Goal: Information Seeking & Learning: Find specific fact

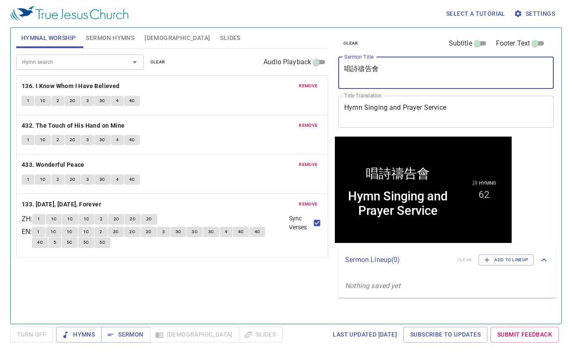
drag, startPoint x: 433, startPoint y: 74, endPoint x: 306, endPoint y: 74, distance: 126.7
click at [306, 74] on div "Hymnal Worship Sermon Hymns Bible Slides Hymn search Hymn search clear Audio Pl…" at bounding box center [286, 172] width 547 height 296
paste textarea "「门」中三人"
type textarea "「门」中三人"
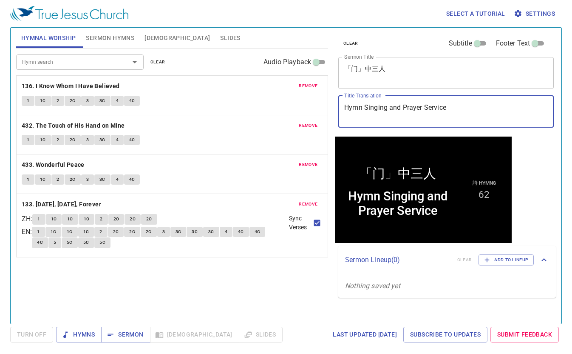
drag, startPoint x: 451, startPoint y: 108, endPoint x: 279, endPoint y: 108, distance: 172.2
click at [279, 108] on div "Hymnal Worship Sermon Hymns Bible Slides Hymn search Hymn search clear Audio Pl…" at bounding box center [286, 172] width 547 height 296
paste textarea "Three Men in the Book of Philimon"
type textarea "Three Men in the Book of Philimon"
click at [166, 60] on button "clear" at bounding box center [157, 62] width 25 height 10
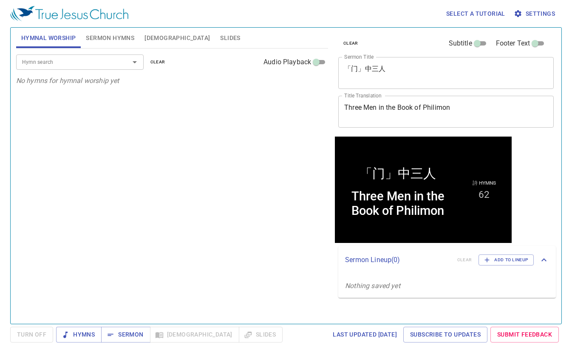
click at [115, 43] on button "Sermon Hymns" at bounding box center [110, 38] width 59 height 20
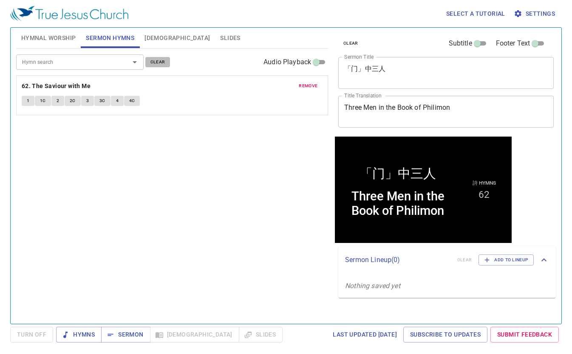
click at [160, 59] on span "clear" at bounding box center [158, 62] width 15 height 8
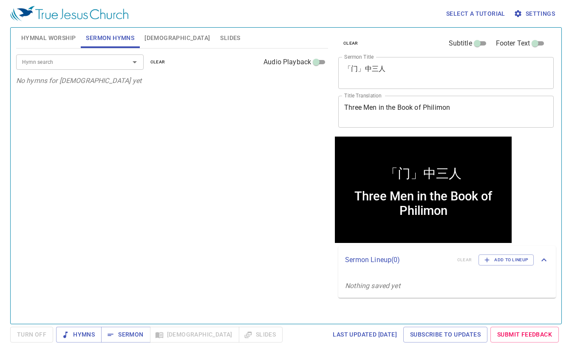
click at [114, 63] on input "Hymn search" at bounding box center [67, 62] width 97 height 10
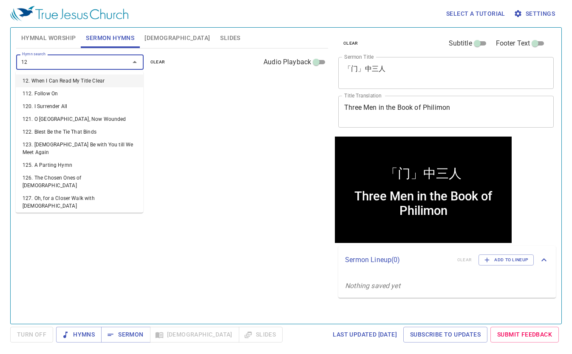
type input "127"
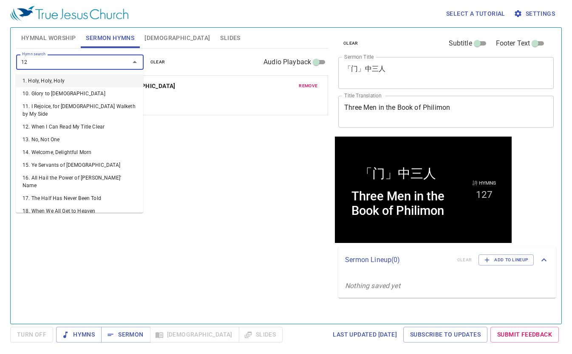
type input "126"
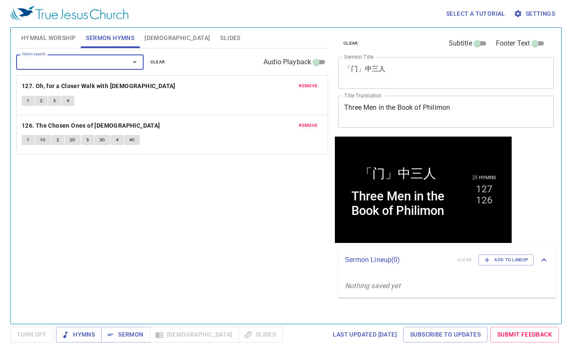
click at [196, 247] on div "Hymn search Hymn search clear Audio Playback remove 127. Oh, for a Closer Walk …" at bounding box center [172, 182] width 312 height 268
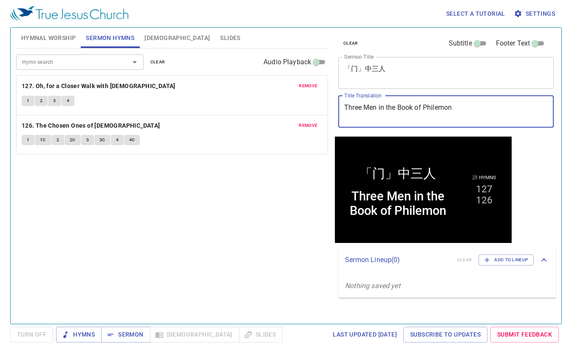
type textarea "Three Men in the Book of Philemon"
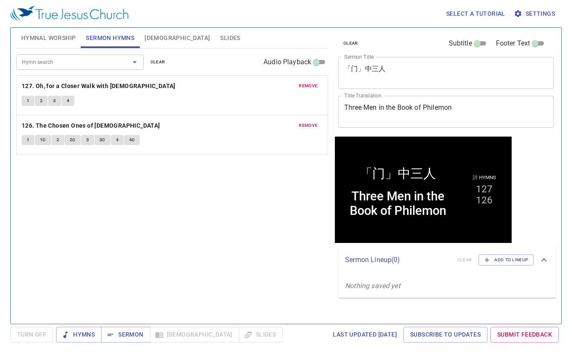
click at [242, 17] on div "Select a tutorial Settings" at bounding box center [284, 13] width 549 height 27
click at [63, 39] on span "Hymnal Worship" at bounding box center [48, 38] width 55 height 11
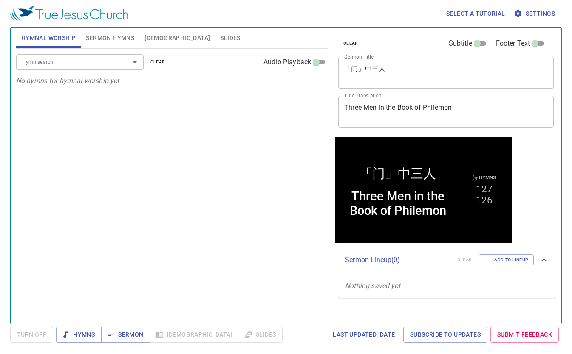
click at [133, 343] on div "Select a tutorial Settings Hymnal Worship Sermon Hymns Bible Slides Hymn search…" at bounding box center [286, 177] width 572 height 354
click at [131, 337] on span "Sermon" at bounding box center [125, 334] width 35 height 11
click at [95, 58] on input "Hymn search" at bounding box center [67, 62] width 97 height 10
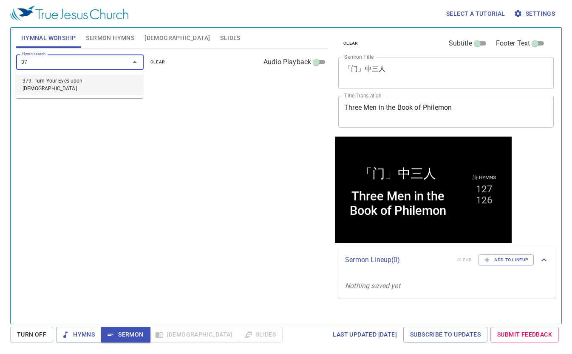
type input "379"
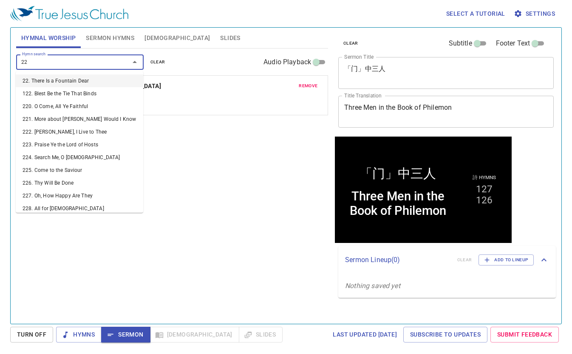
type input "224"
type input "225"
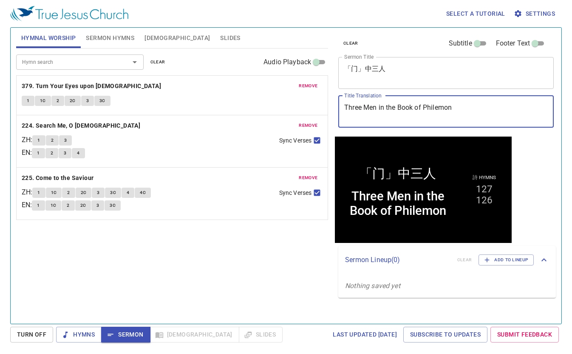
drag, startPoint x: 461, startPoint y: 111, endPoint x: 334, endPoint y: 120, distance: 127.0
click at [334, 120] on div "clear Subtitle Footer Text Sermon Title 「门」中三人 x Sermon Title Title Translation…" at bounding box center [446, 172] width 228 height 296
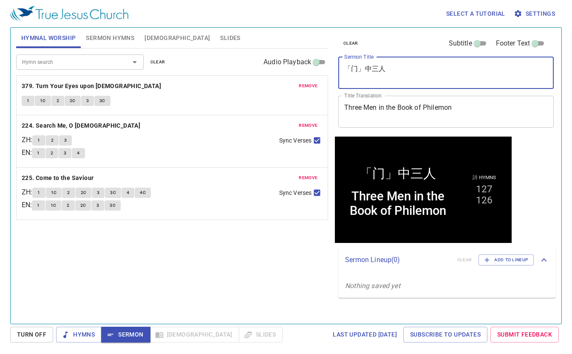
drag, startPoint x: 398, startPoint y: 73, endPoint x: 347, endPoint y: 72, distance: 51.1
click at [347, 72] on textarea "「门」中三人" at bounding box center [446, 73] width 204 height 16
click at [142, 262] on div "Hymn search Hymn search clear Audio Playback remove 379. Turn Your Eyes upon Je…" at bounding box center [172, 182] width 312 height 268
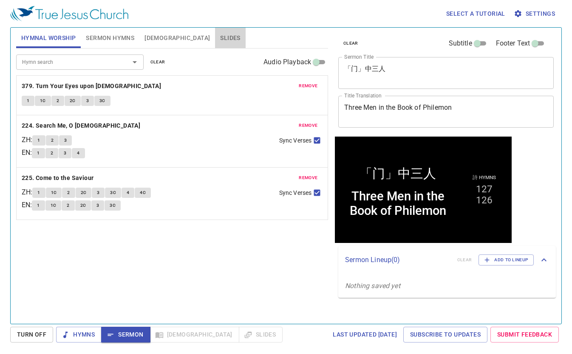
click at [220, 34] on span "Slides" at bounding box center [230, 38] width 20 height 11
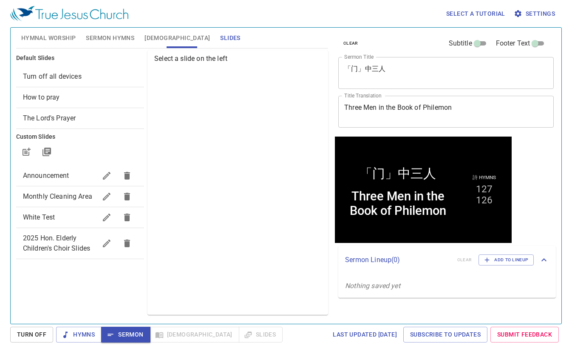
click at [118, 37] on span "Sermon Hymns" at bounding box center [110, 38] width 48 height 11
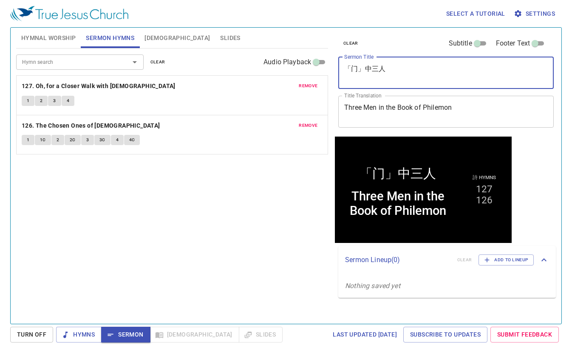
drag, startPoint x: 392, startPoint y: 76, endPoint x: 331, endPoint y: 68, distance: 61.8
click at [331, 68] on div "Hymnal Worship Sermon Hymns Bible Slides Hymn search Hymn search clear Audio Pl…" at bounding box center [286, 172] width 547 height 296
paste textarea
type textarea "「門」中三人"
click at [55, 36] on span "Hymnal Worship" at bounding box center [48, 38] width 55 height 11
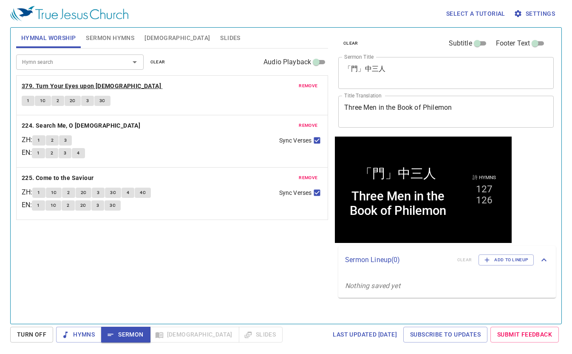
click at [75, 84] on b "379. Turn Your Eyes upon [DEMOGRAPHIC_DATA]" at bounding box center [91, 86] width 139 height 11
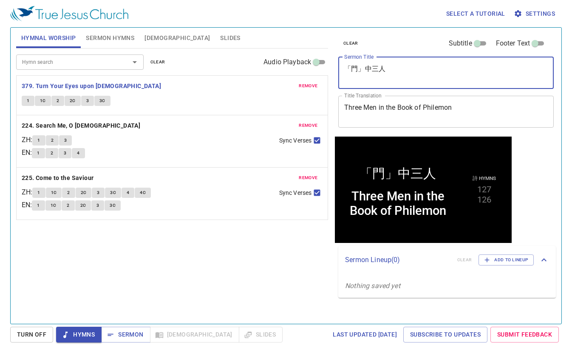
drag, startPoint x: 413, startPoint y: 72, endPoint x: 296, endPoint y: 55, distance: 117.7
click at [296, 55] on div "Hymnal Worship Sermon Hymns Bible Slides Hymn search Hymn search clear Audio Pl…" at bounding box center [286, 172] width 547 height 296
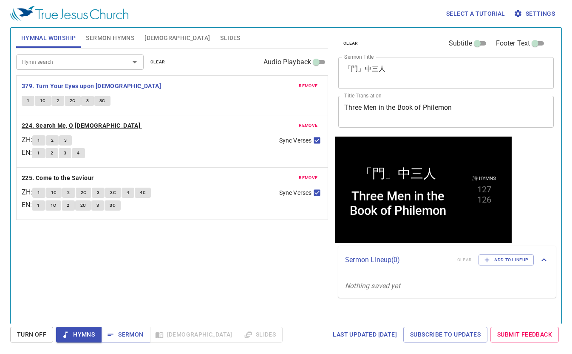
click at [58, 120] on b "224. Search Me, O [DEMOGRAPHIC_DATA]" at bounding box center [81, 125] width 119 height 11
click at [59, 177] on b "225. Come to the Saviour" at bounding box center [58, 178] width 72 height 11
click at [157, 286] on div "Hymn search Hymn search clear Audio Playback remove 379. Turn Your Eyes upon Je…" at bounding box center [172, 182] width 312 height 268
drag, startPoint x: 207, startPoint y: 277, endPoint x: 157, endPoint y: 321, distance: 66.0
click at [207, 277] on div "Hymn search Hymn search clear Audio Playback remove 379. Turn Your Eyes upon Je…" at bounding box center [172, 182] width 312 height 268
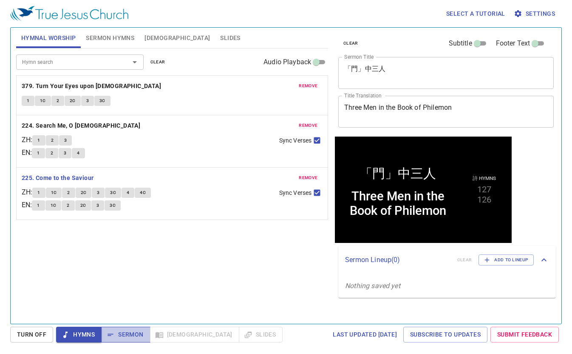
click at [120, 339] on span "Sermon" at bounding box center [125, 334] width 35 height 11
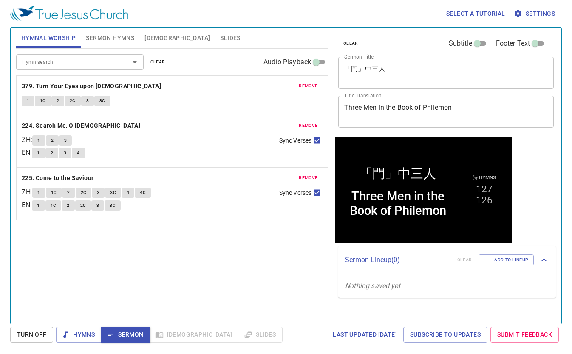
drag, startPoint x: 398, startPoint y: 108, endPoint x: 401, endPoint y: 89, distance: 18.9
click at [398, 108] on textarea "Three Men in the Book of Philemon" at bounding box center [446, 111] width 204 height 16
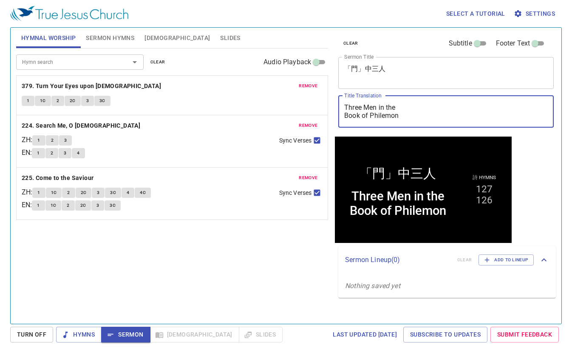
type textarea "Three Men in the Book of Philemon"
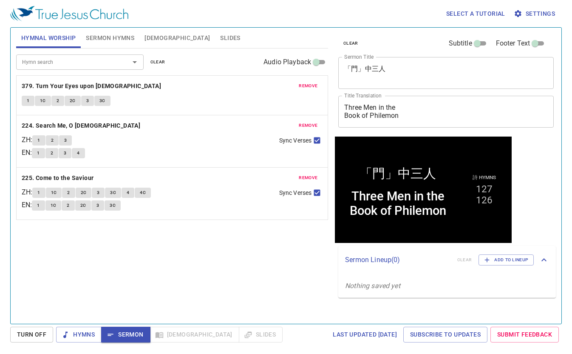
click at [265, 268] on div "Hymn search Hymn search clear Audio Playback remove 379. Turn Your Eyes upon Je…" at bounding box center [172, 182] width 312 height 268
click at [239, 271] on div "Hymn search Hymn search clear Audio Playback remove 379. Turn Your Eyes upon Je…" at bounding box center [172, 182] width 312 height 268
click at [220, 36] on span "Slides" at bounding box center [230, 38] width 20 height 11
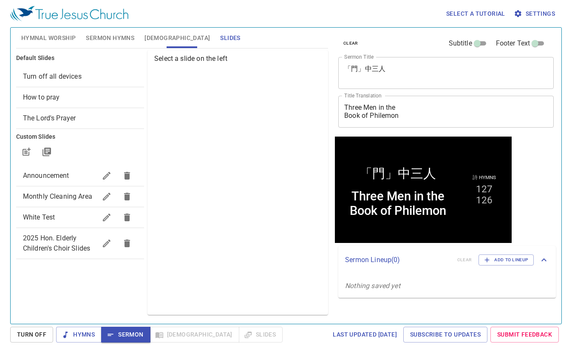
click at [80, 102] on div "How to pray" at bounding box center [80, 97] width 128 height 20
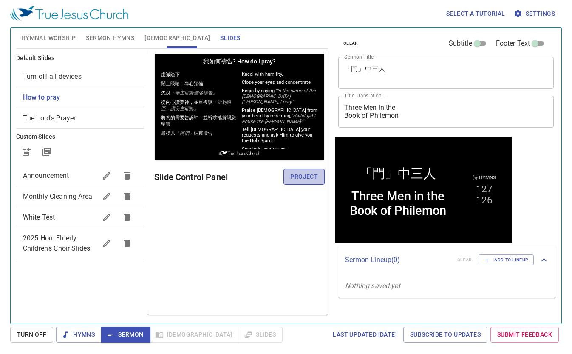
click at [299, 175] on span "Project" at bounding box center [304, 176] width 28 height 11
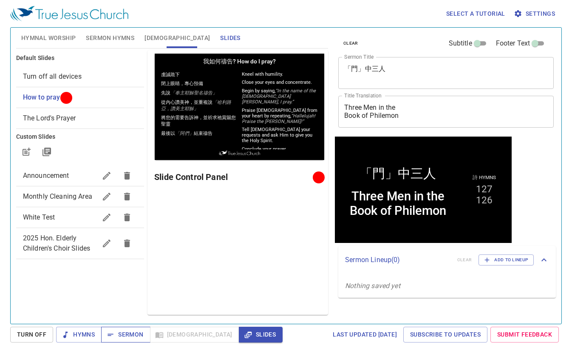
click at [134, 334] on span "Sermon" at bounding box center [125, 334] width 35 height 11
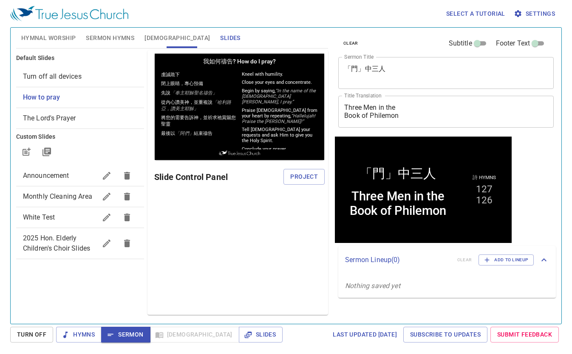
click at [151, 36] on span "[DEMOGRAPHIC_DATA]" at bounding box center [177, 38] width 65 height 11
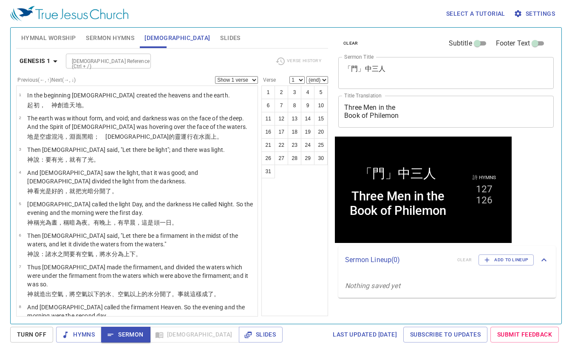
click at [104, 64] on input "[DEMOGRAPHIC_DATA] Reference (Ctrl + /)" at bounding box center [101, 61] width 66 height 10
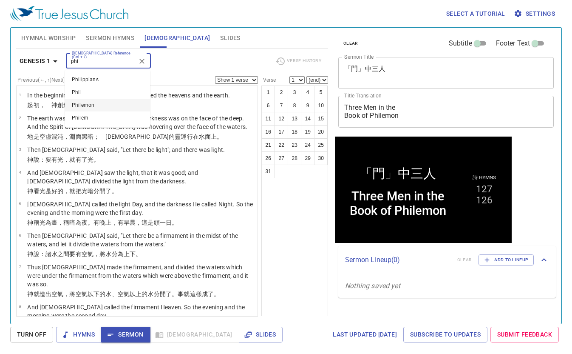
click at [100, 110] on li "Philemon" at bounding box center [107, 105] width 85 height 13
type input "phi"
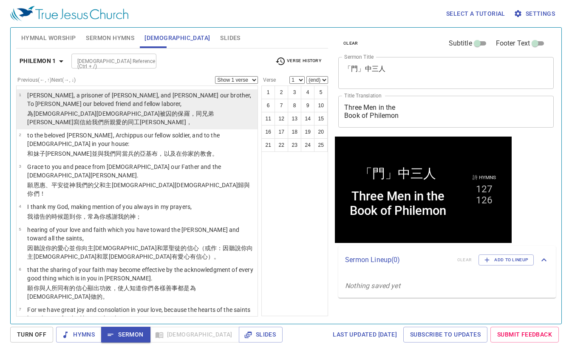
click at [67, 107] on p "[PERSON_NAME], a prisoner of [PERSON_NAME], and [PERSON_NAME] our brother, To […" at bounding box center [141, 99] width 228 height 17
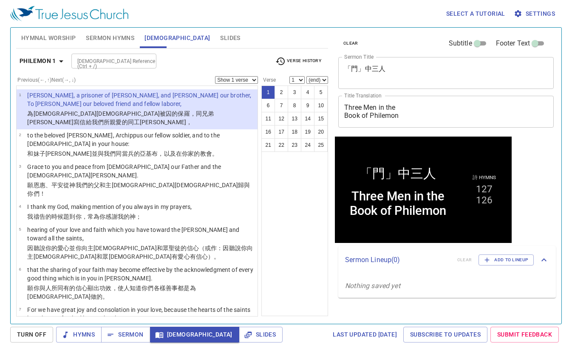
click at [244, 80] on select "Show 1 verse Show 2 verses Show 3 verses Show 4 verses Show 5 verses" at bounding box center [236, 80] width 43 height 8
select select "5"
click at [215, 76] on select "Show 1 verse Show 2 verses Show 3 verses Show 4 verses Show 5 verses" at bounding box center [236, 80] width 43 height 8
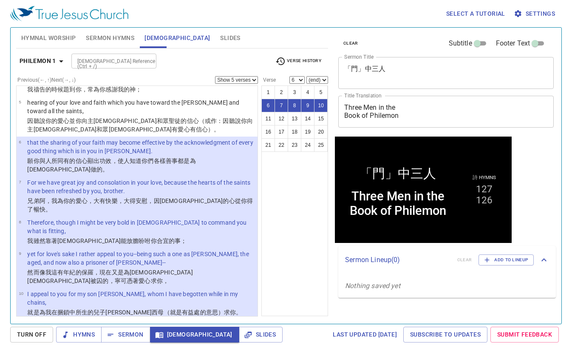
scroll to position [128, 0]
click at [164, 330] on p "他 從前 與你 沒有益處 ，但 如今 與你 我 都有益處 。" at bounding box center [126, 334] width 198 height 9
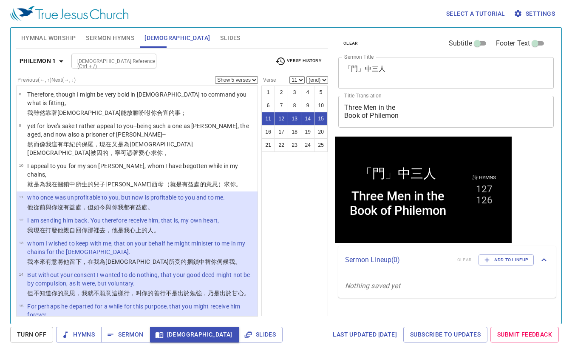
scroll to position [298, 0]
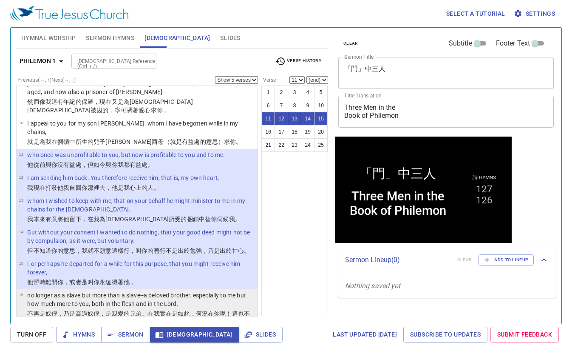
click at [128, 310] on wg1401 "，是親愛的 兄弟 。在我 實在是如此 ，何況 在你 呢！這也不拘是按 肉體 說，是按 主 說，" at bounding box center [138, 317] width 223 height 15
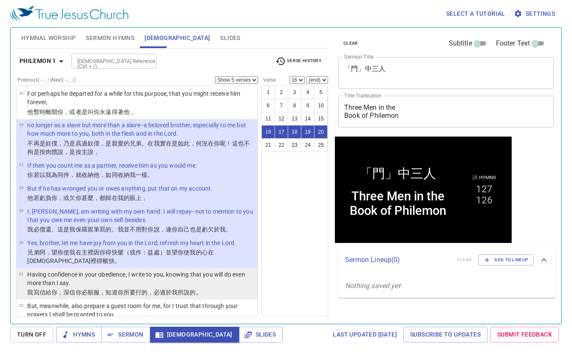
scroll to position [495, 0]
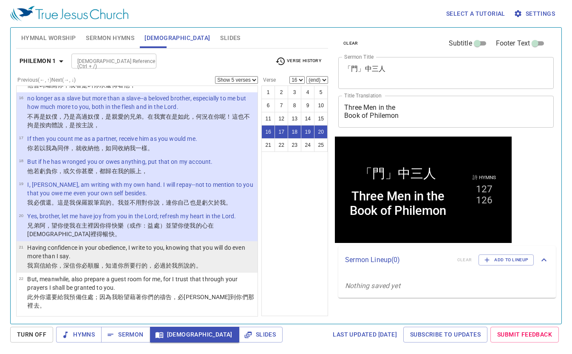
click at [139, 243] on p "Having confidence in your obedience, I write to you, knowing that you will do e…" at bounding box center [141, 251] width 228 height 17
select select "21"
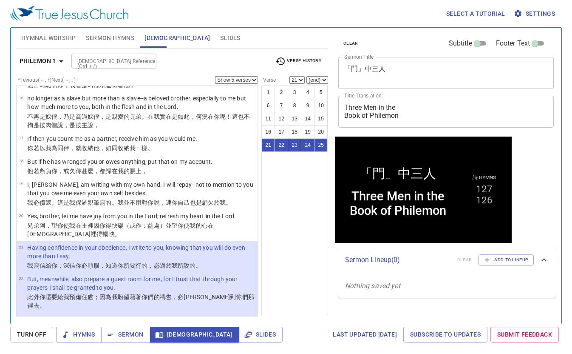
click at [246, 81] on select "Show 1 verse Show 2 verses Show 3 verses Show 4 verses Show 5 verses" at bounding box center [236, 80] width 43 height 8
select select "1"
click at [215, 76] on select "Show 1 verse Show 2 verses Show 3 verses Show 4 verses Show 5 verses" at bounding box center [236, 80] width 43 height 8
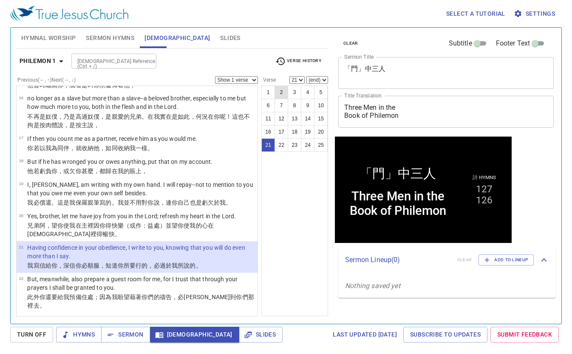
click at [281, 93] on button "2" at bounding box center [282, 92] width 14 height 14
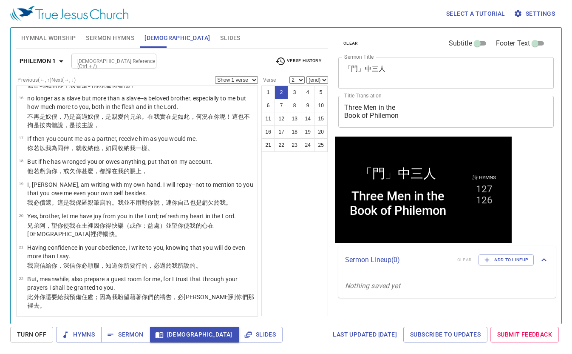
scroll to position [0, 0]
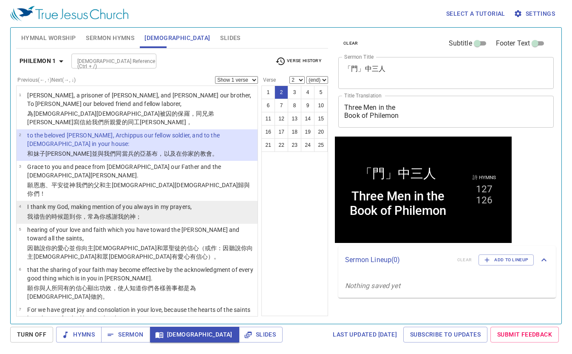
click at [139, 202] on p "I thank my God, making mention of you always in my prayers," at bounding box center [109, 206] width 165 height 9
select select "4"
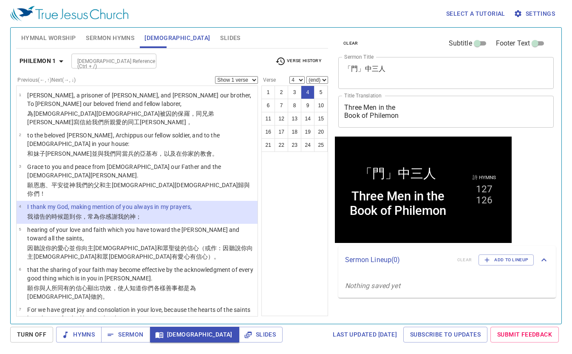
click at [226, 79] on select "Show 1 verse Show 2 verses Show 3 verses Show 4 verses Show 5 verses" at bounding box center [236, 80] width 43 height 8
select select "2"
click at [215, 76] on select "Show 1 verse Show 2 verses Show 3 verses Show 4 verses Show 5 verses" at bounding box center [236, 80] width 43 height 8
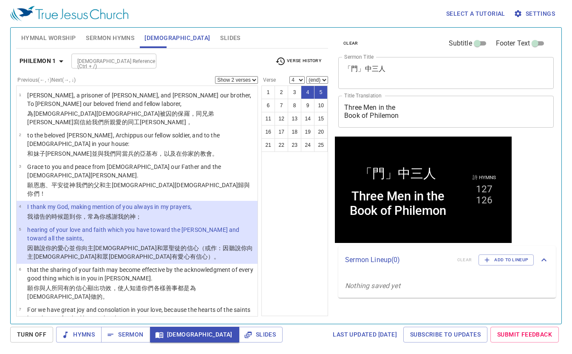
select select "6"
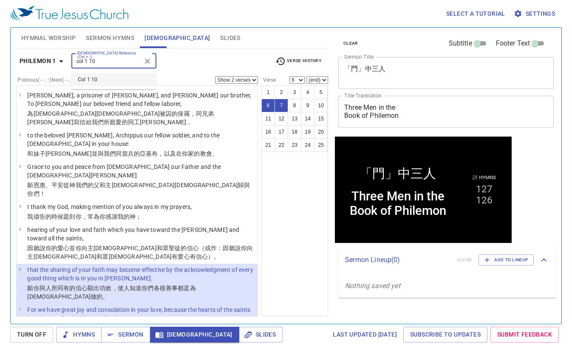
type input "col 1 10"
select select "1"
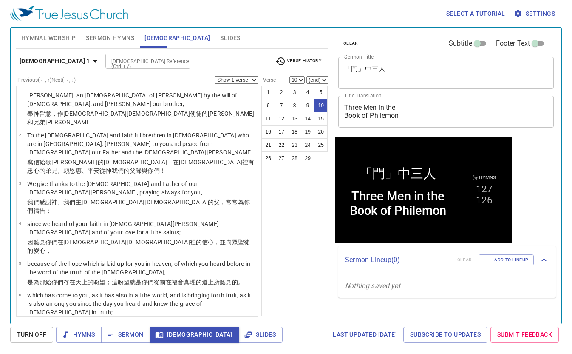
scroll to position [208, 0]
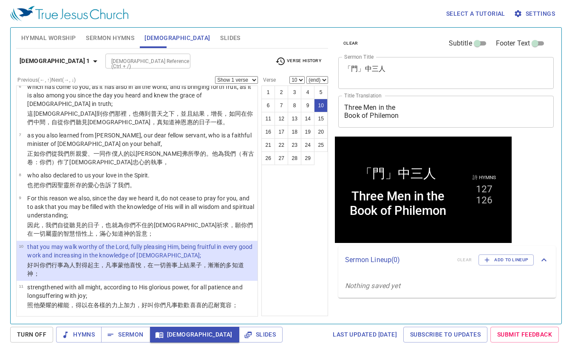
click at [228, 79] on select "Show 1 verse Show 2 verses Show 3 verses Show 4 verses Show 5 verses" at bounding box center [236, 80] width 43 height 8
click at [242, 45] on div "Hymnal Worship Sermon Hymns Bible Slides" at bounding box center [172, 38] width 312 height 20
click at [306, 64] on span "Verse History" at bounding box center [299, 61] width 46 height 10
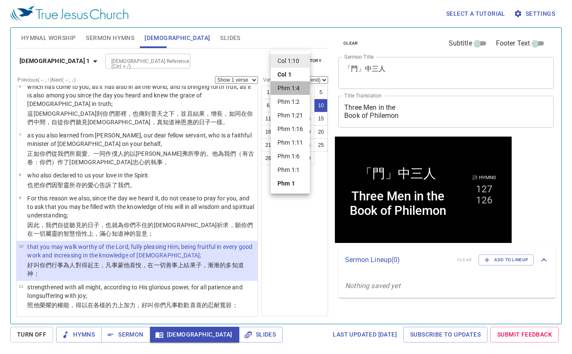
click at [292, 86] on li "Phm 1:4" at bounding box center [290, 88] width 39 height 14
select select "4"
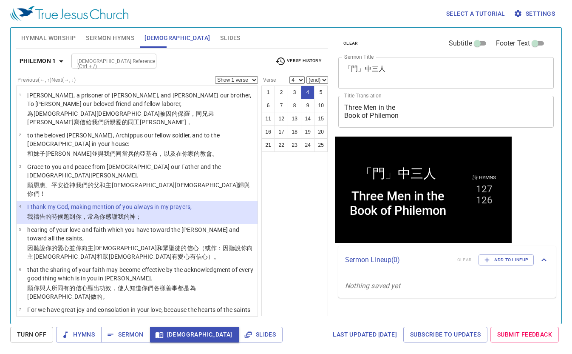
click at [247, 81] on select "Show 1 verse Show 2 verses Show 3 verses Show 4 verses Show 5 verses" at bounding box center [236, 80] width 43 height 8
select select "2"
click at [215, 76] on select "Show 1 verse Show 2 verses Show 3 verses Show 4 verses Show 5 verses" at bounding box center [236, 80] width 43 height 8
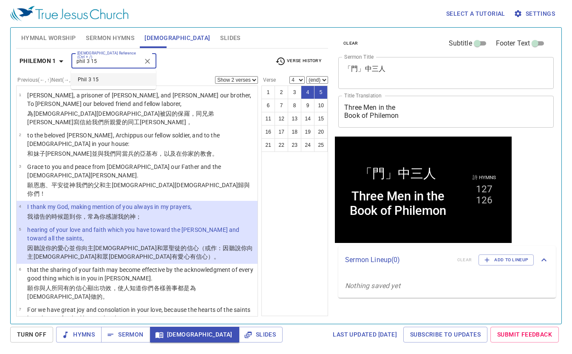
type input "phil 3 15"
select select "1"
select select "15"
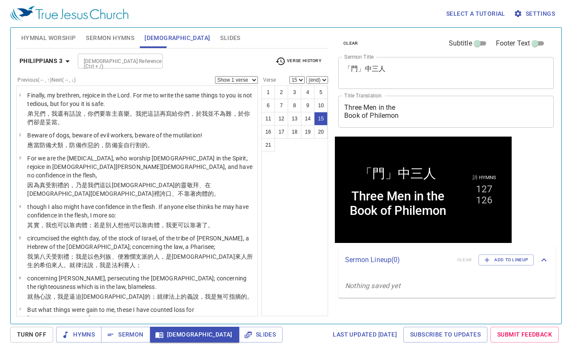
scroll to position [383, 0]
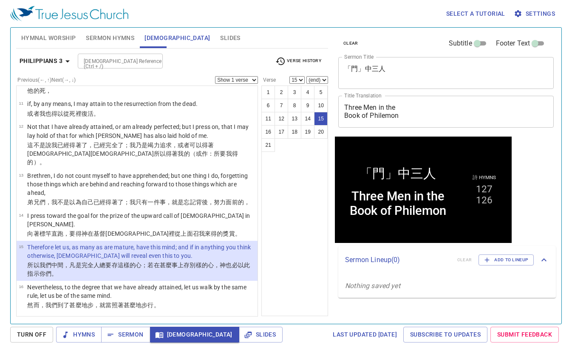
click at [241, 79] on select "Show 1 verse Show 2 verses Show 3 verses Show 4 verses Show 5 verses" at bounding box center [236, 80] width 43 height 8
select select "2"
click at [215, 76] on select "Show 1 verse Show 2 verses Show 3 verses Show 4 verses Show 5 verses" at bounding box center [236, 80] width 43 height 8
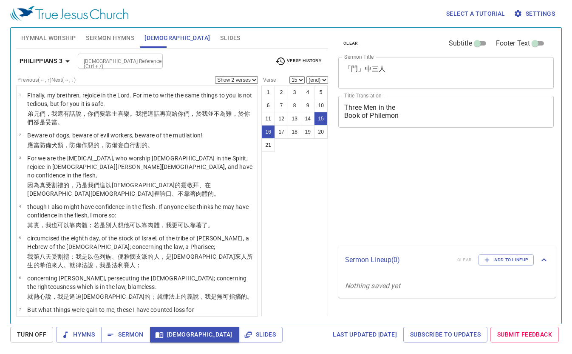
select select "2"
select select "15"
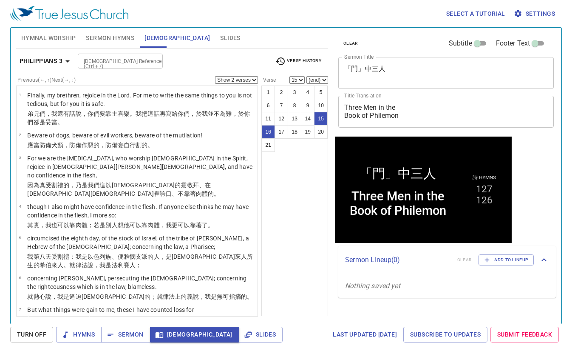
scroll to position [383, 0]
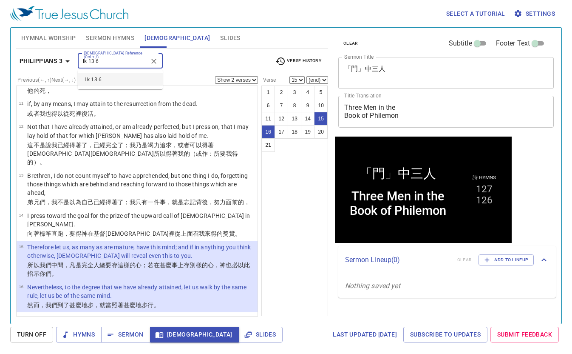
type input "lk 13 6"
select select "1"
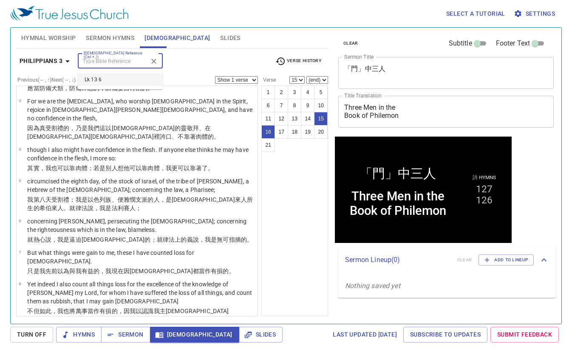
select select "6"
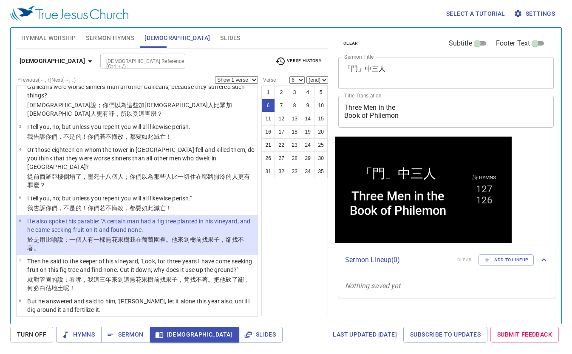
click at [251, 77] on select "Show 1 verse Show 2 verses Show 3 verses Show 4 verses Show 5 verses" at bounding box center [236, 80] width 43 height 8
click at [215, 76] on select "Show 1 verse Show 2 verses Show 3 verses Show 4 verses Show 5 verses" at bounding box center [236, 80] width 43 height 8
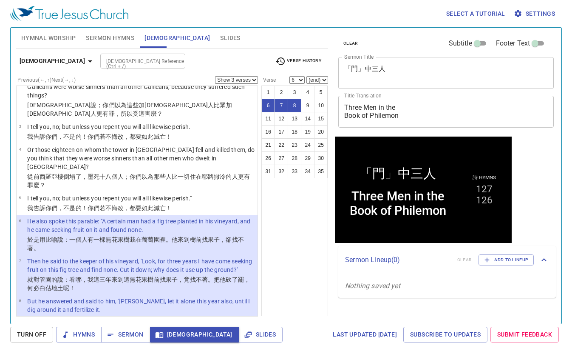
click at [242, 79] on select "Show 1 verse Show 2 verses Show 3 verses Show 4 verses Show 5 verses" at bounding box center [236, 80] width 43 height 8
select select "4"
click at [215, 76] on select "Show 1 verse Show 2 verses Show 3 verses Show 4 verses Show 5 verses" at bounding box center [236, 80] width 43 height 8
click at [313, 209] on div "1 2 3 4 5 6 7 8 9 10 11 12 13 14 15 16 17 18 19 20 21 22 23 24 25 26 27 28 29 3…" at bounding box center [295, 200] width 67 height 231
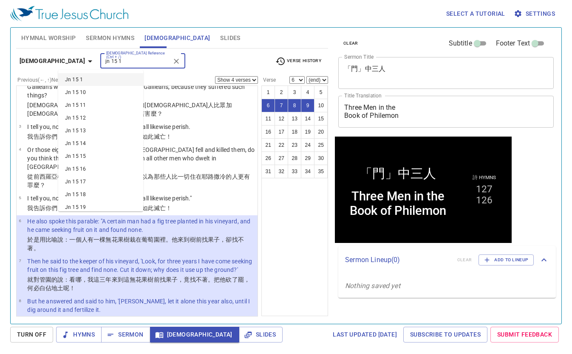
type input "jn 15 1"
select select "1"
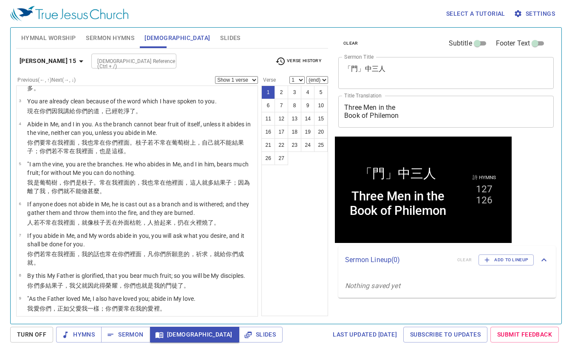
scroll to position [0, 0]
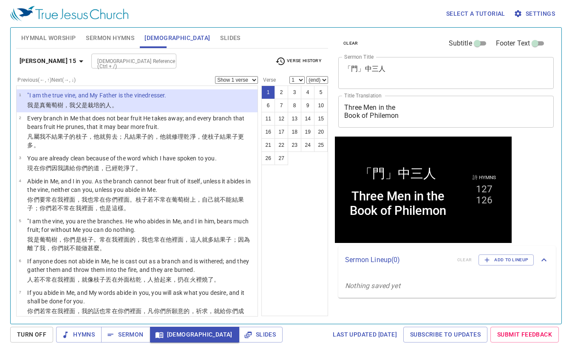
click at [251, 80] on select "Show 1 verse Show 2 verses Show 3 verses Show 4 verses Show 5 verses" at bounding box center [236, 80] width 43 height 8
select select "2"
click at [215, 76] on select "Show 1 verse Show 2 verses Show 3 verses Show 4 verses Show 5 verses" at bounding box center [236, 80] width 43 height 8
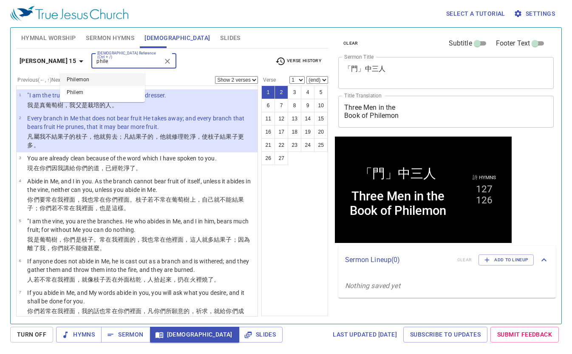
click at [126, 78] on li "Philemon" at bounding box center [102, 79] width 85 height 13
type input "phile"
select select "1"
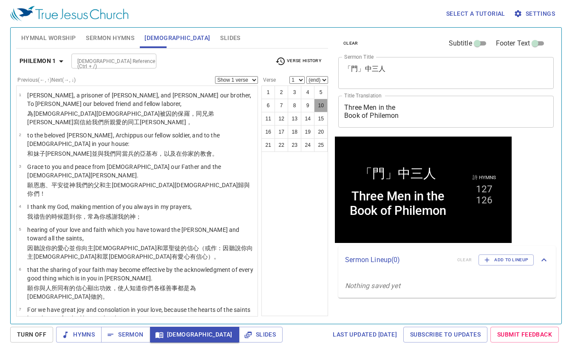
click at [326, 102] on button "10" at bounding box center [321, 106] width 14 height 14
select select "10"
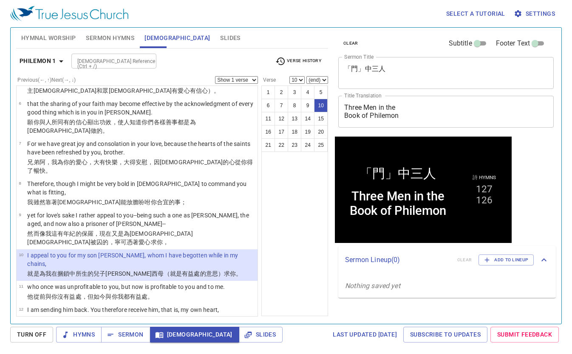
click at [234, 77] on select "Show 1 verse Show 2 verses Show 3 verses Show 4 verses Show 5 verses" at bounding box center [236, 80] width 43 height 8
select select "2"
click at [215, 76] on select "Show 1 verse Show 2 verses Show 3 verses Show 4 verses Show 5 verses" at bounding box center [236, 80] width 43 height 8
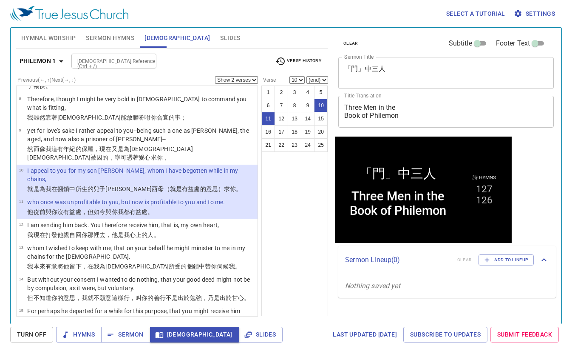
scroll to position [251, 0]
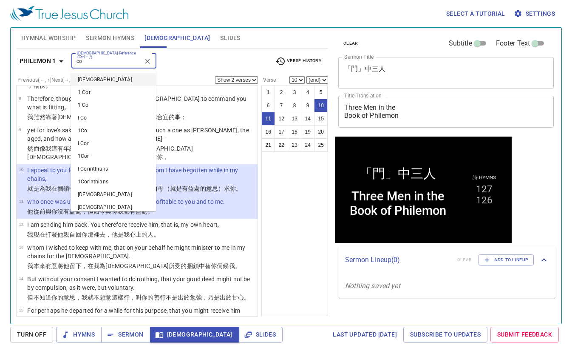
type input "c"
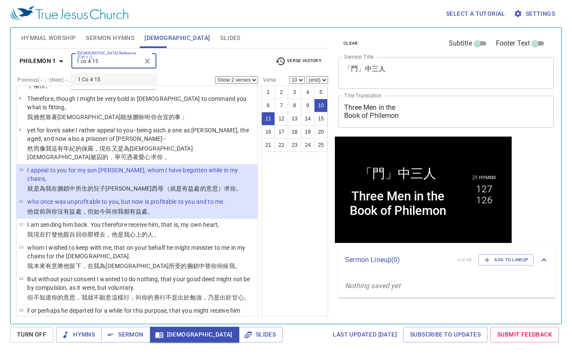
type input "1 co 4 15"
select select "1"
select select "15"
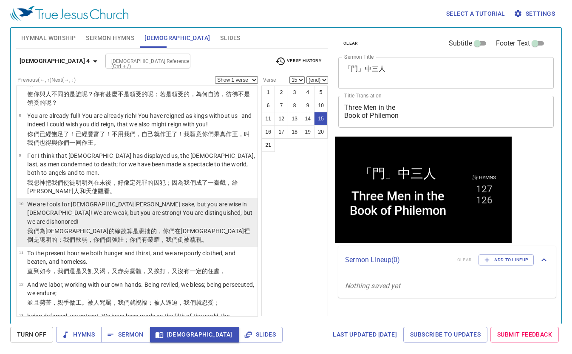
scroll to position [425, 0]
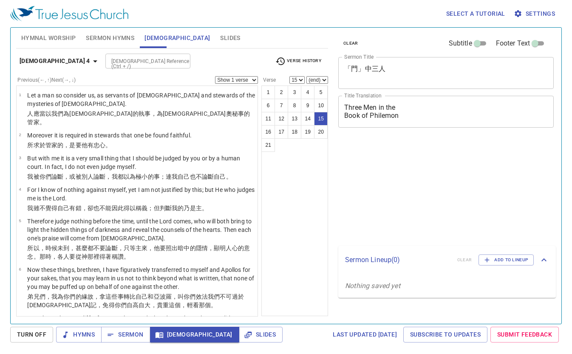
select select "15"
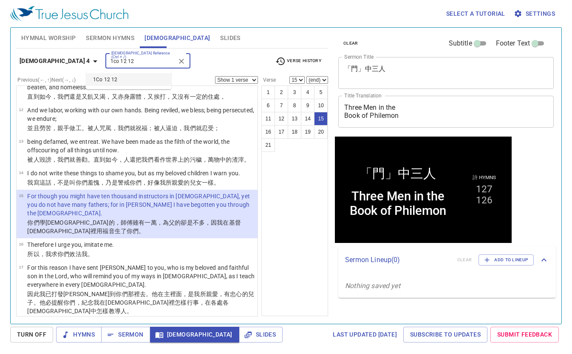
type input "1co 12 12"
select select "12"
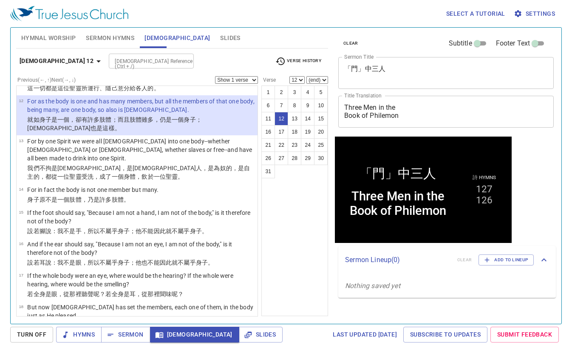
click at [241, 82] on select "Show 1 verse Show 2 verses Show 3 verses Show 4 verses Show 5 verses" at bounding box center [236, 80] width 43 height 8
select select "2"
click at [215, 76] on select "Show 1 verse Show 2 verses Show 3 verses Show 4 verses Show 5 verses" at bounding box center [236, 80] width 43 height 8
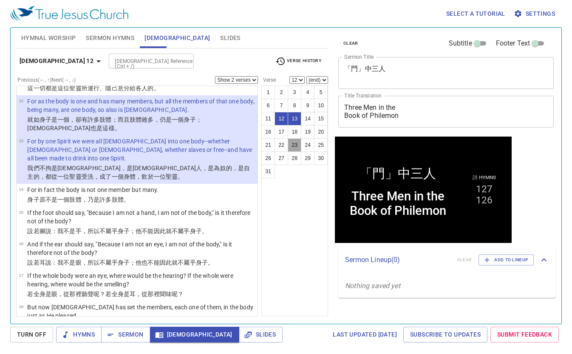
click at [293, 146] on button "23" at bounding box center [295, 145] width 14 height 14
select select "23"
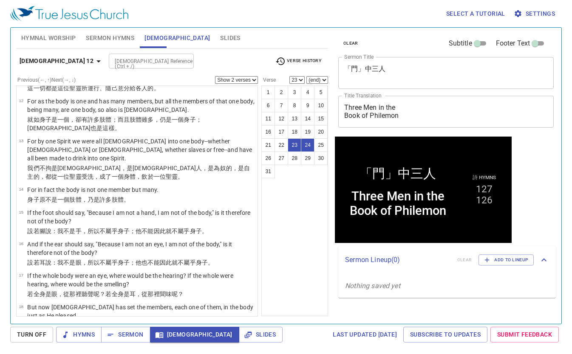
scroll to position [562, 0]
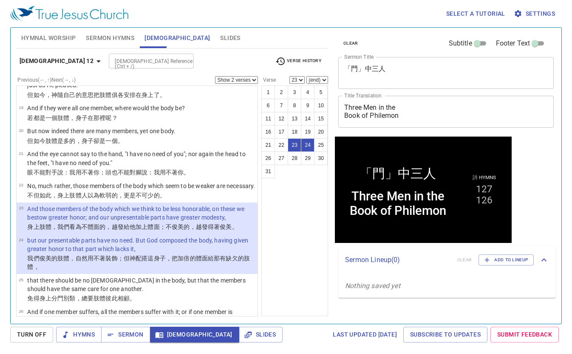
click at [235, 79] on select "Show 1 verse Show 2 verses Show 3 verses Show 4 verses Show 5 verses" at bounding box center [236, 80] width 43 height 8
select select "5"
click at [215, 76] on select "Show 1 verse Show 2 verses Show 3 verses Show 4 verses Show 5 verses" at bounding box center [236, 80] width 43 height 8
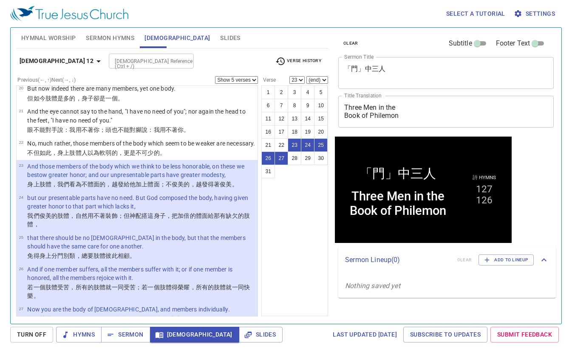
scroll to position [647, 0]
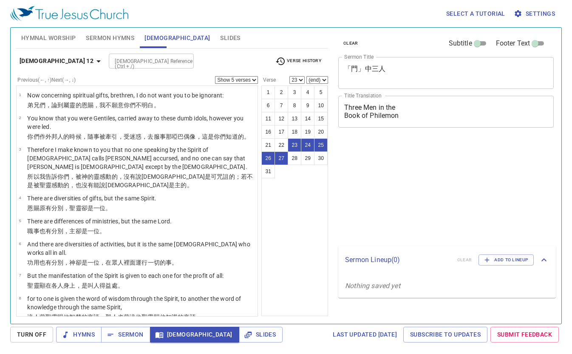
select select "5"
select select "23"
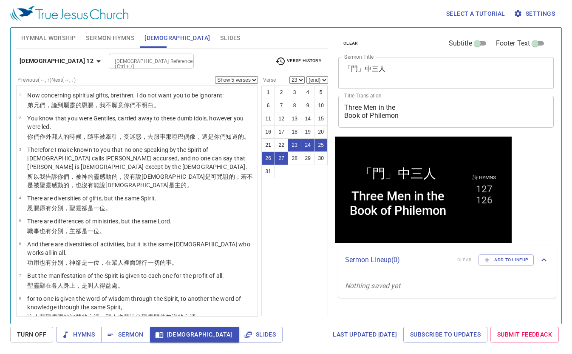
scroll to position [647, 0]
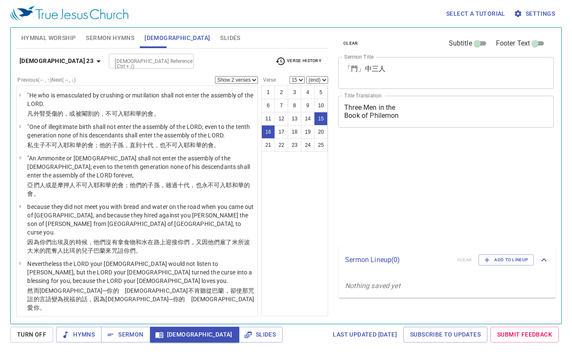
select select "2"
select select "15"
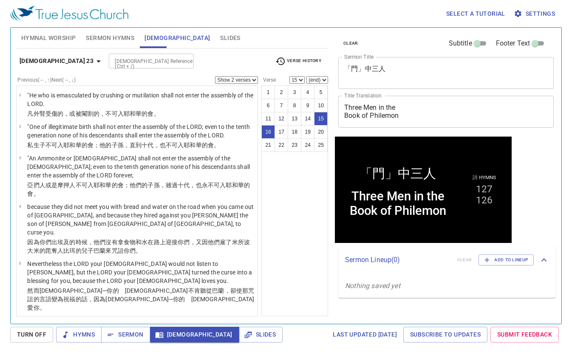
scroll to position [404, 0]
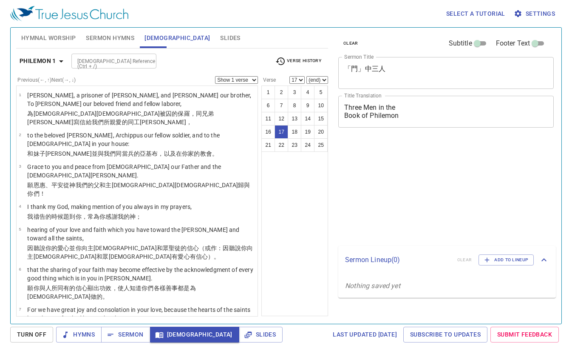
select select "17"
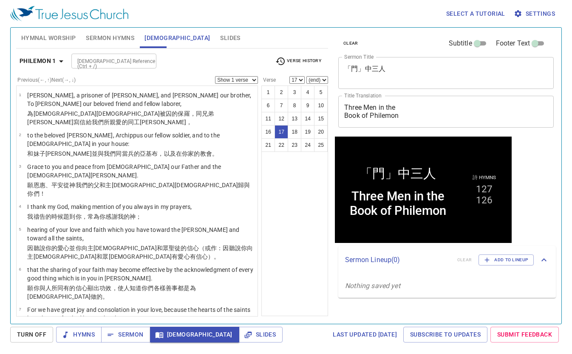
scroll to position [378, 0]
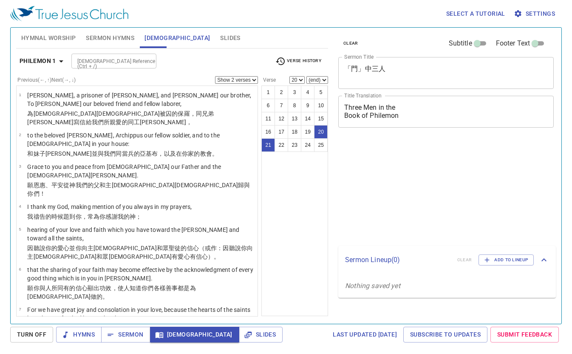
select select "2"
select select "20"
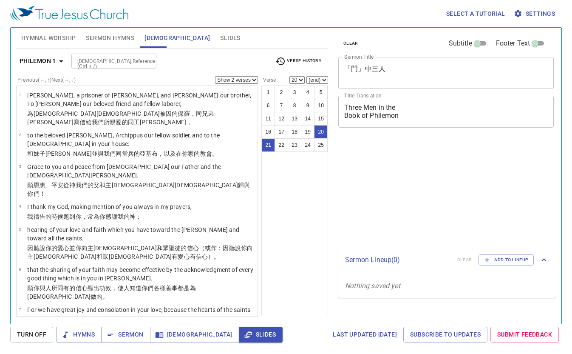
select select "2"
select select "20"
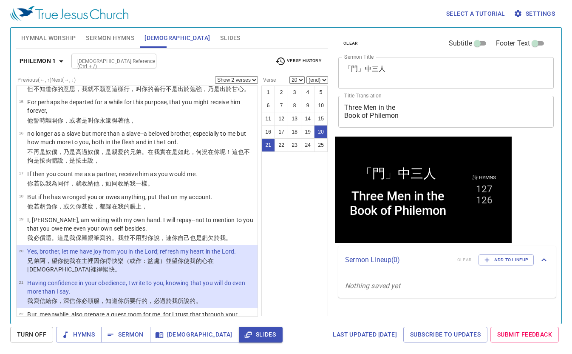
click at [288, 232] on div "1 2 3 4 5 6 7 8 9 10 11 12 13 14 15 16 17 18 19 20 21 22 23 24 25" at bounding box center [295, 200] width 67 height 231
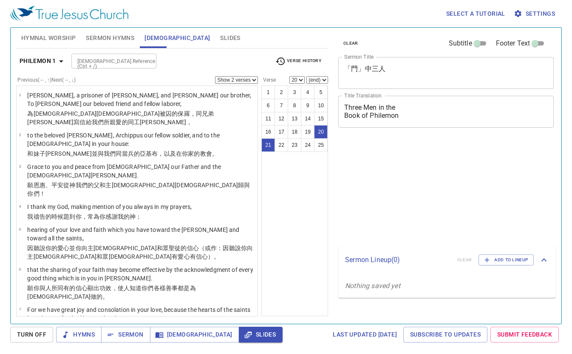
select select "2"
select select "20"
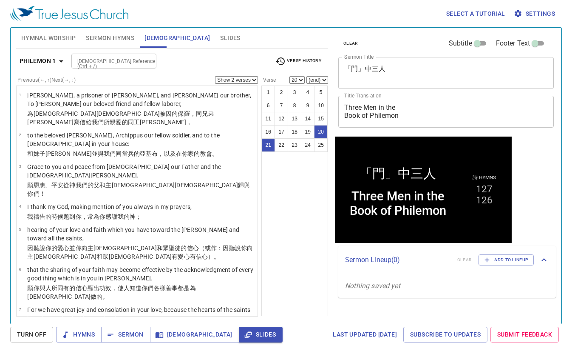
scroll to position [459, 0]
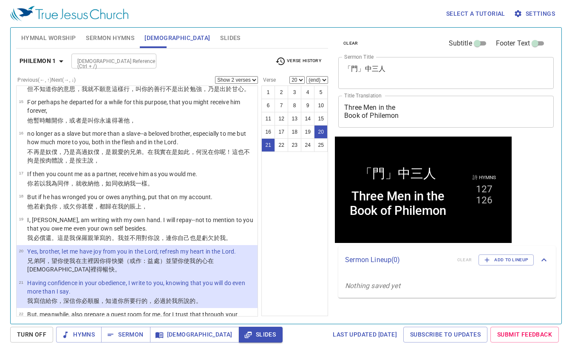
click at [290, 264] on div "1 2 3 4 5 6 7 8 9 10 11 12 13 14 15 16 17 18 19 20 21 22 23 24 25" at bounding box center [295, 200] width 67 height 231
click at [315, 239] on div "1 2 3 4 5 6 7 8 9 10 11 12 13 14 15 16 17 18 19 20 21 22 23 24 25" at bounding box center [295, 200] width 67 height 231
click at [286, 339] on div "Last updated 9/22/2025 Subscribe to Updates Submit Feedback" at bounding box center [424, 335] width 276 height 16
click at [163, 340] on button "[DEMOGRAPHIC_DATA]" at bounding box center [194, 335] width 89 height 16
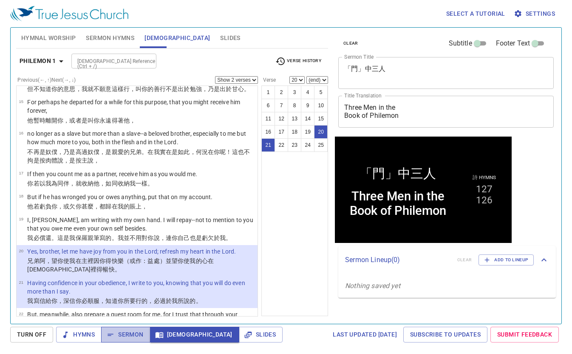
click at [119, 336] on span "Sermon" at bounding box center [125, 334] width 35 height 11
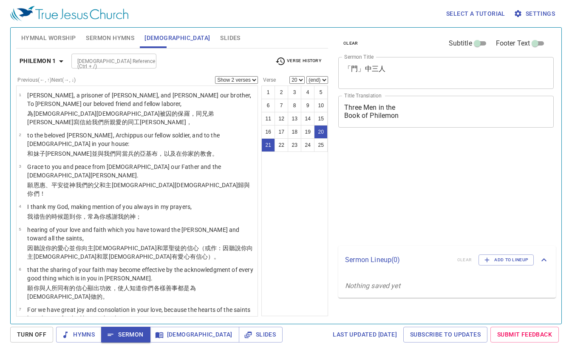
select select "2"
select select "20"
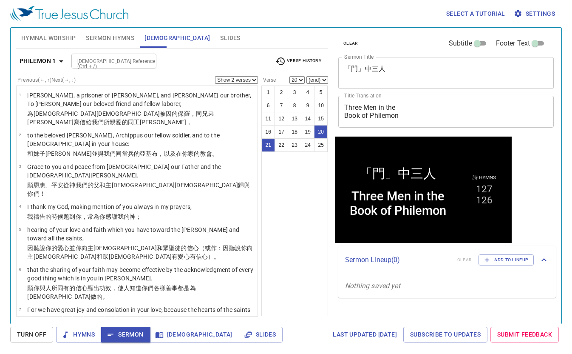
scroll to position [459, 0]
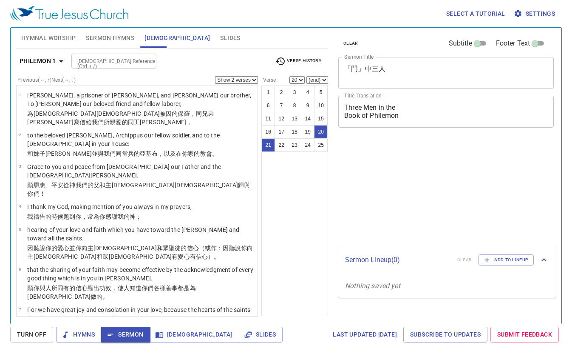
select select "2"
select select "20"
